Goal: Information Seeking & Learning: Learn about a topic

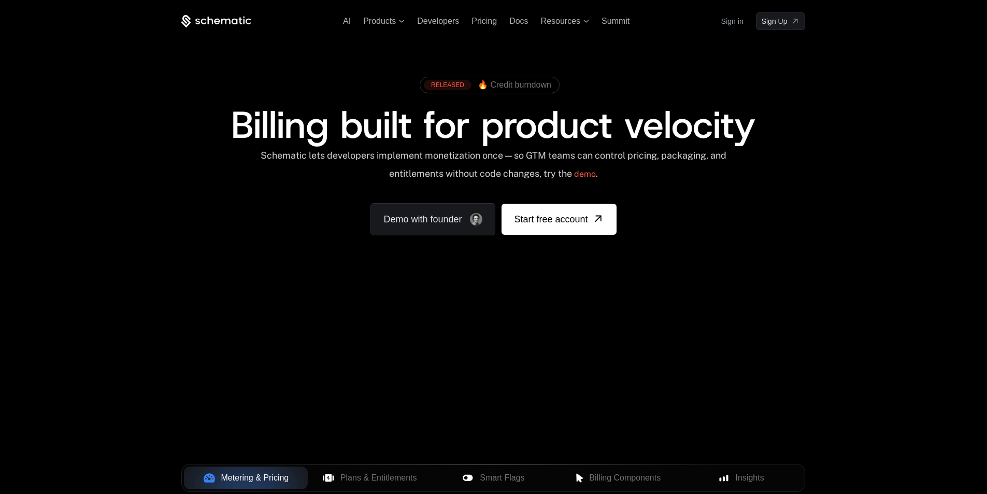
scroll to position [155, 0]
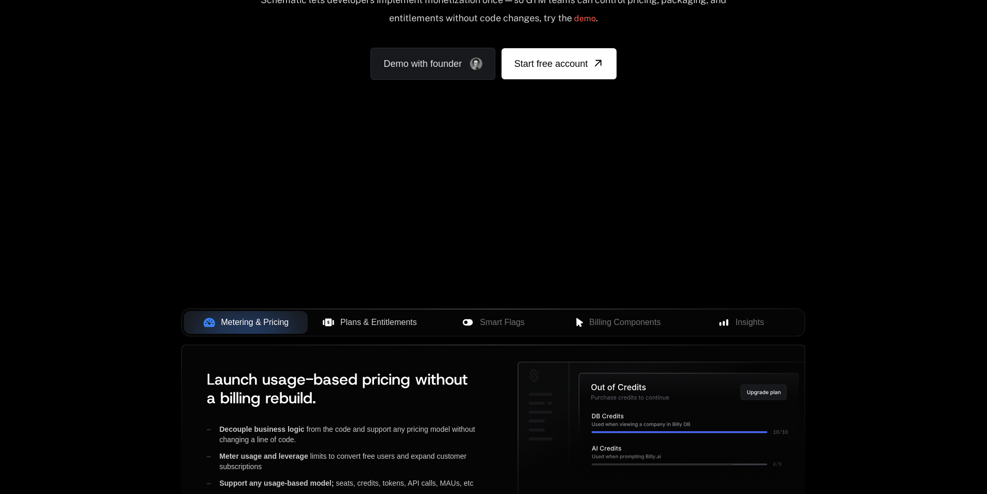
click at [355, 331] on button "Plans & Entitlements" at bounding box center [370, 322] width 124 height 23
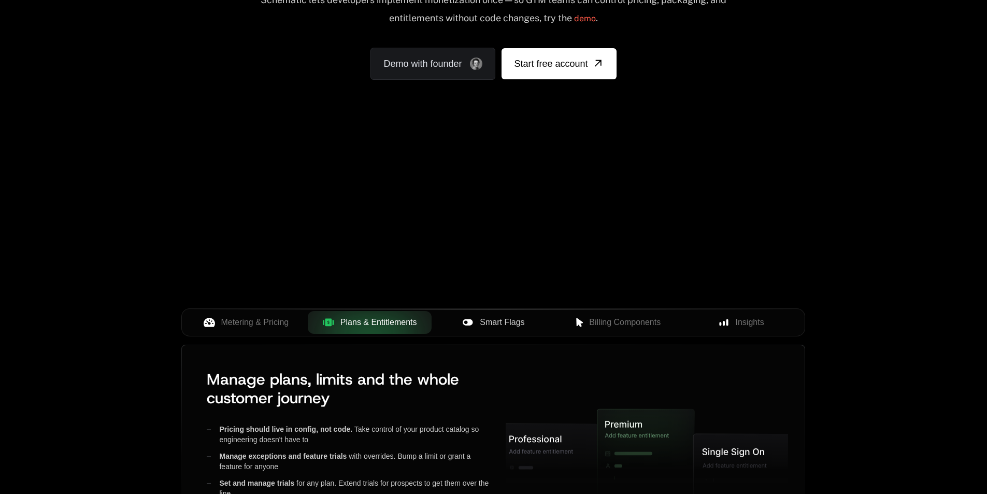
click at [503, 324] on span "Smart Flags" at bounding box center [502, 322] width 45 height 12
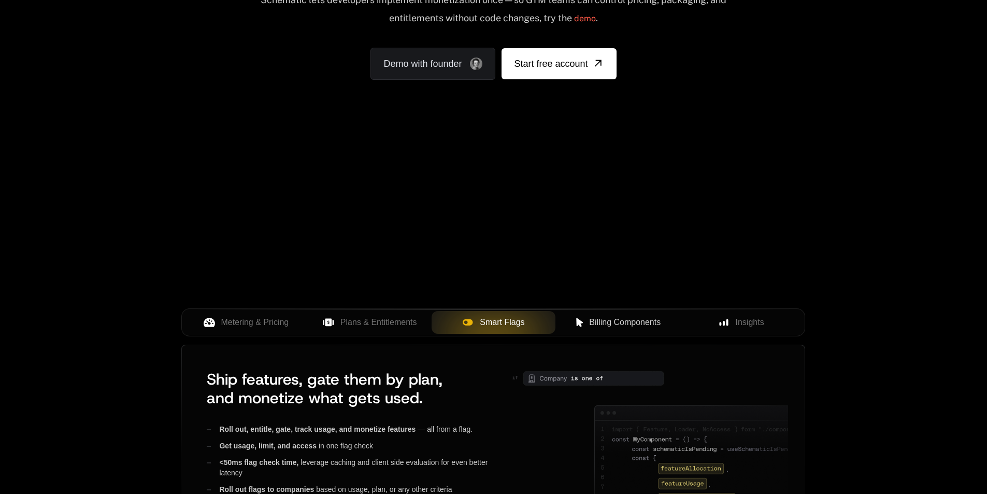
click at [645, 324] on span "Billing Components" at bounding box center [625, 322] width 72 height 12
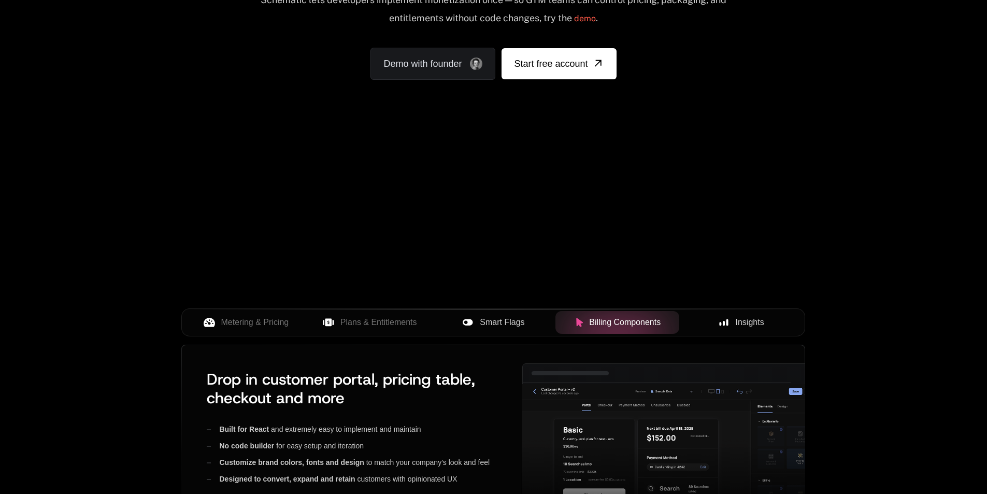
click at [736, 323] on span "Insights" at bounding box center [750, 322] width 29 height 12
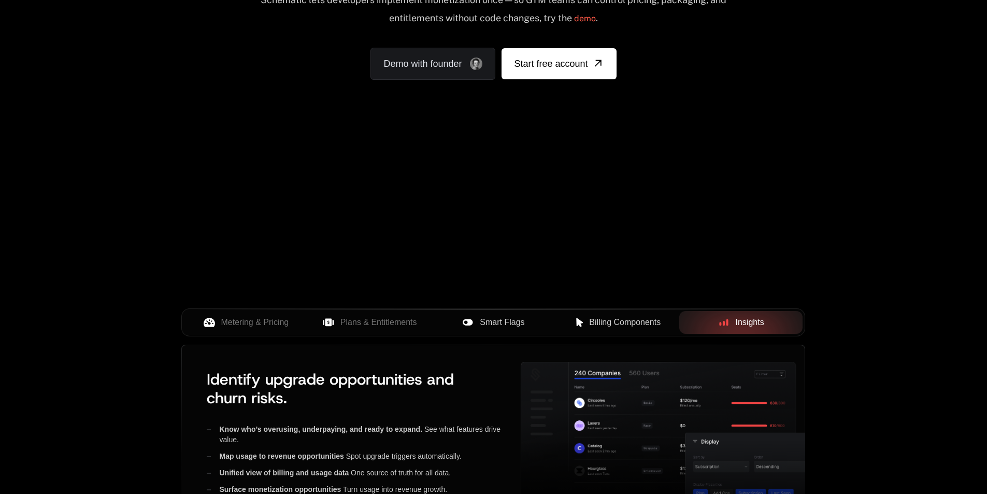
click at [639, 329] on span "Billing Components" at bounding box center [625, 322] width 72 height 12
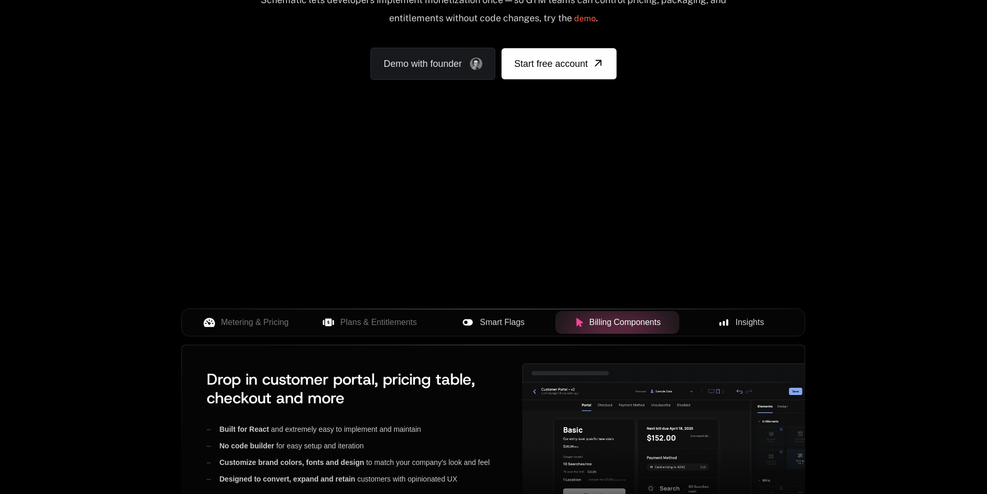
click at [508, 322] on span "Smart Flags" at bounding box center [502, 322] width 45 height 12
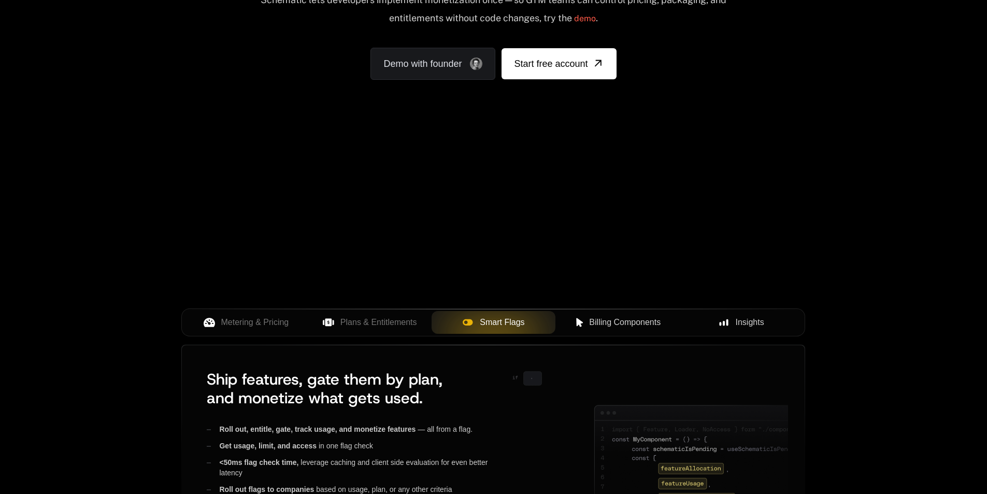
click at [390, 318] on span "Plans & Entitlements" at bounding box center [379, 322] width 77 height 12
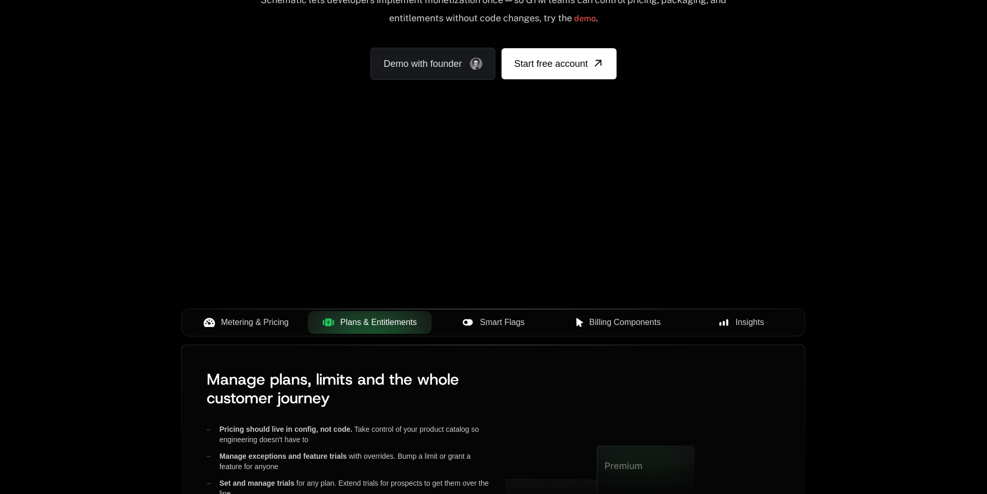
click at [246, 318] on span "Metering & Pricing" at bounding box center [255, 322] width 68 height 12
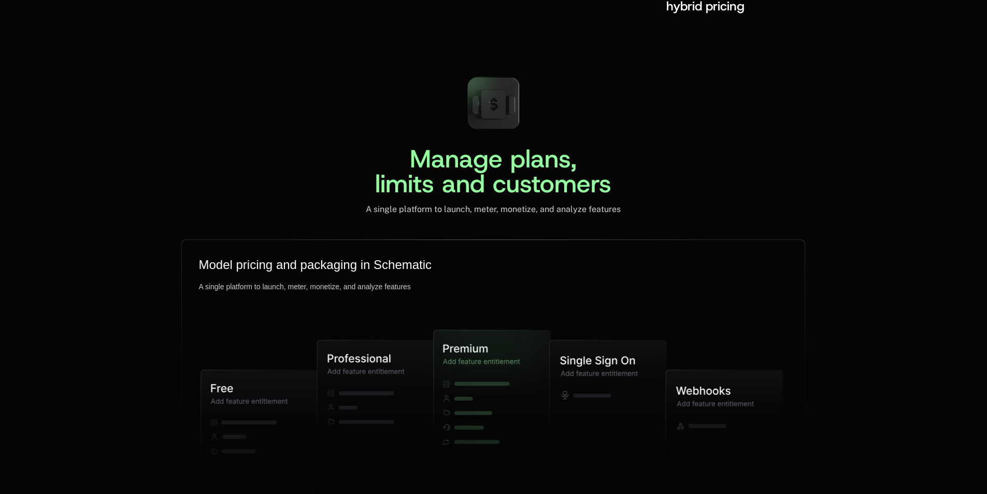
scroll to position [2436, 0]
